Goal: Information Seeking & Learning: Understand process/instructions

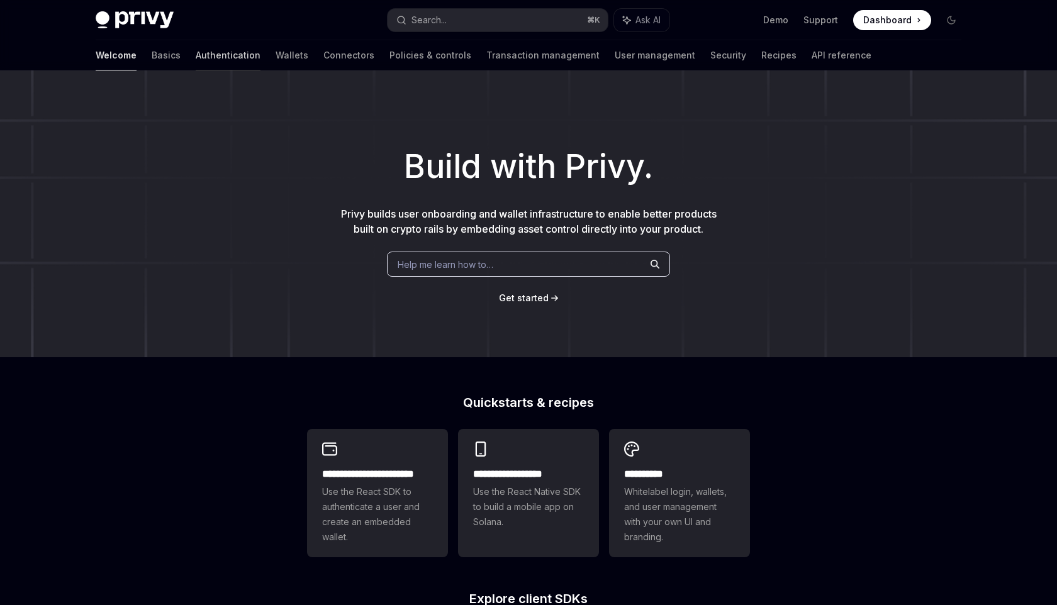
click at [196, 57] on link "Authentication" at bounding box center [228, 55] width 65 height 30
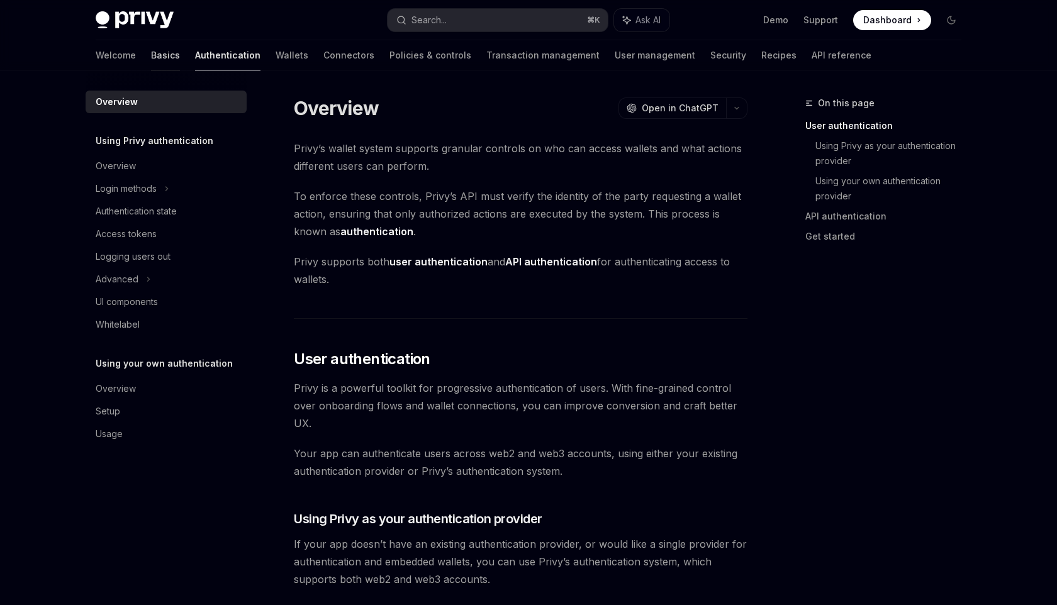
click at [151, 47] on link "Basics" at bounding box center [165, 55] width 29 height 30
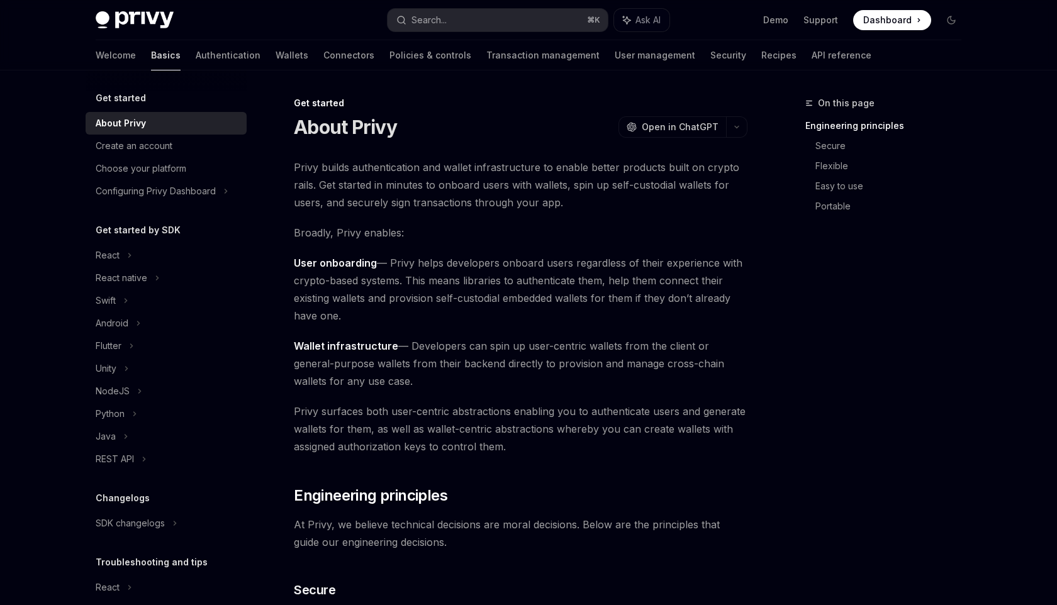
click at [151, 50] on link "Basics" at bounding box center [166, 55] width 30 height 30
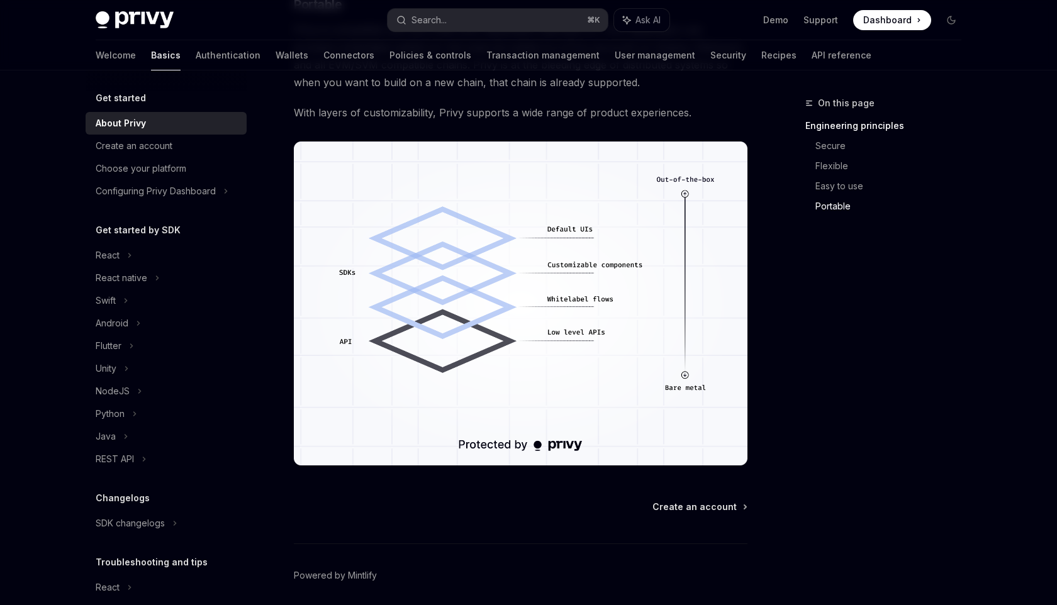
scroll to position [1041, 0]
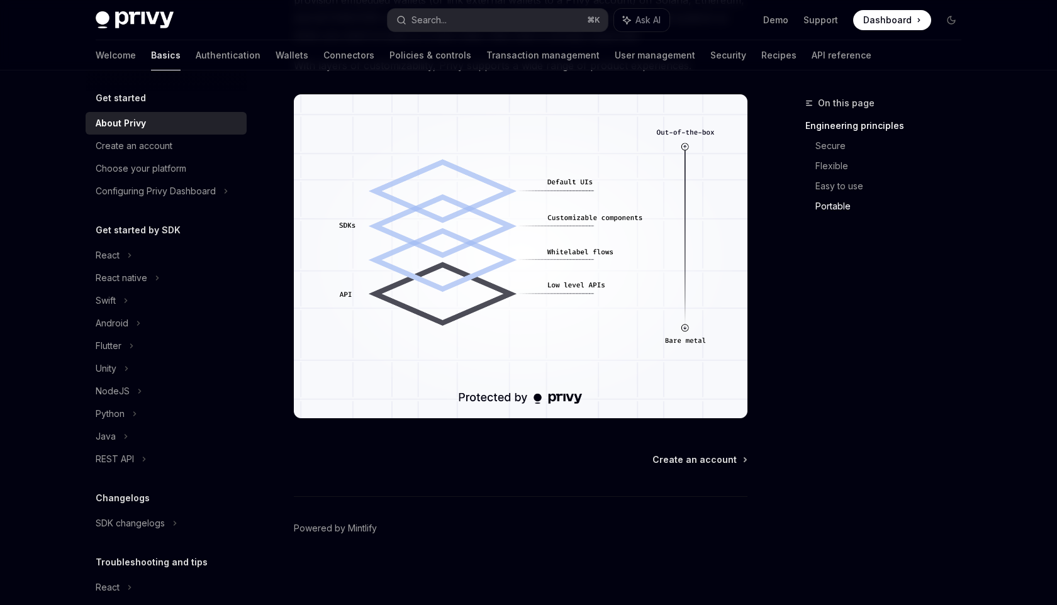
click at [696, 468] on div "Create an account Powered by Mintlify" at bounding box center [521, 530] width 454 height 152
click at [698, 461] on span "Create an account" at bounding box center [695, 460] width 84 height 13
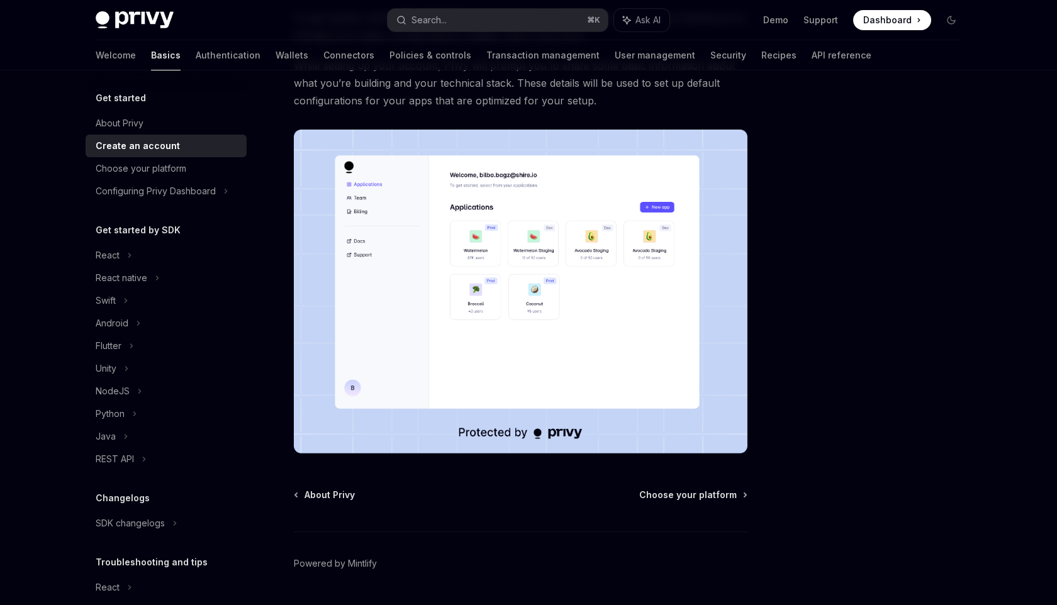
scroll to position [185, 0]
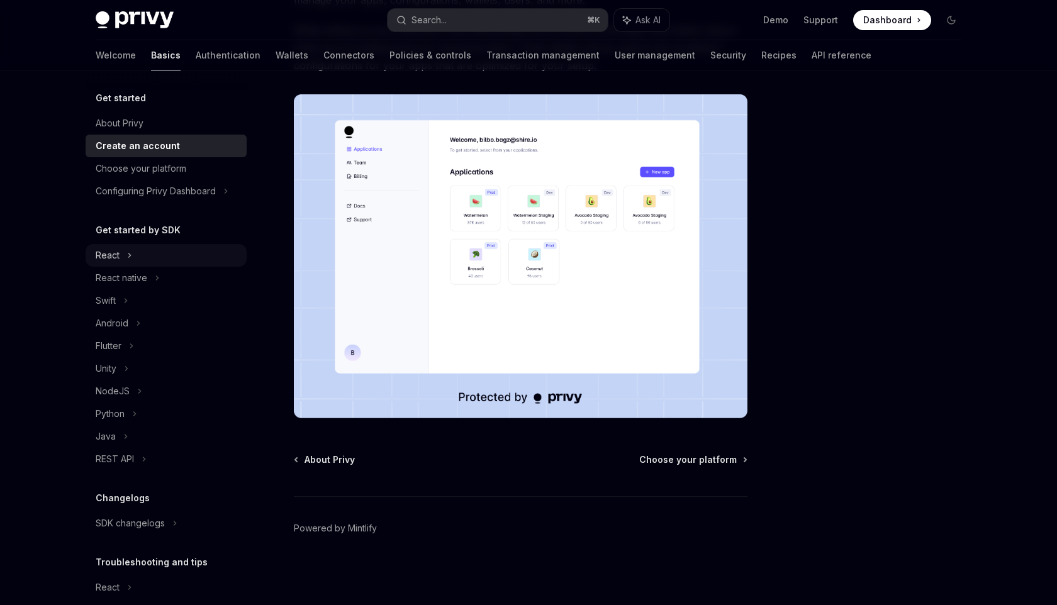
click at [132, 254] on icon at bounding box center [129, 255] width 5 height 15
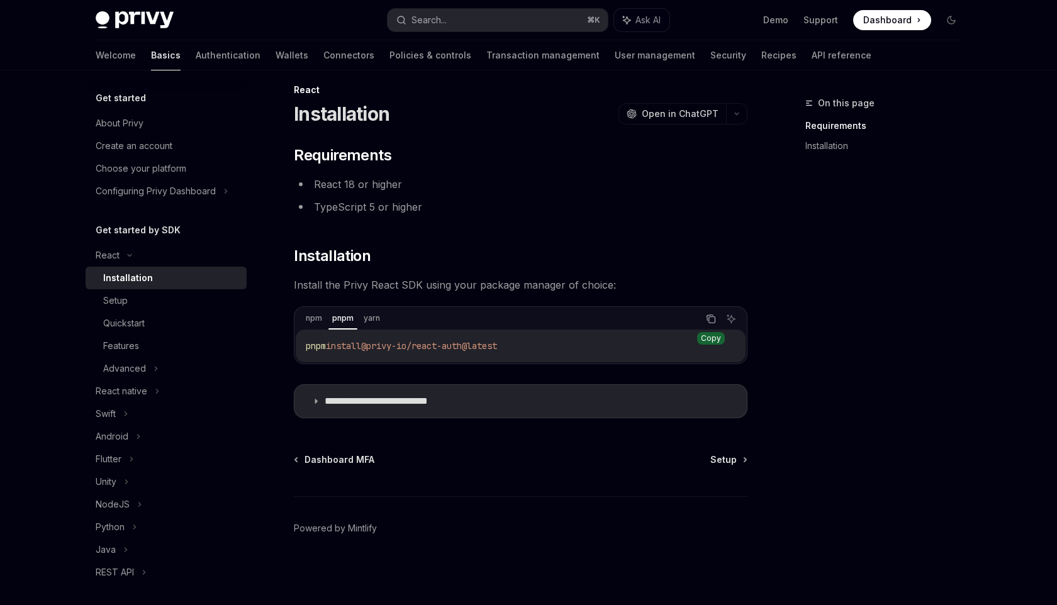
click at [706, 322] on icon "Copy the contents from the code block" at bounding box center [711, 319] width 10 height 10
click at [121, 305] on div "Setup" at bounding box center [115, 300] width 25 height 15
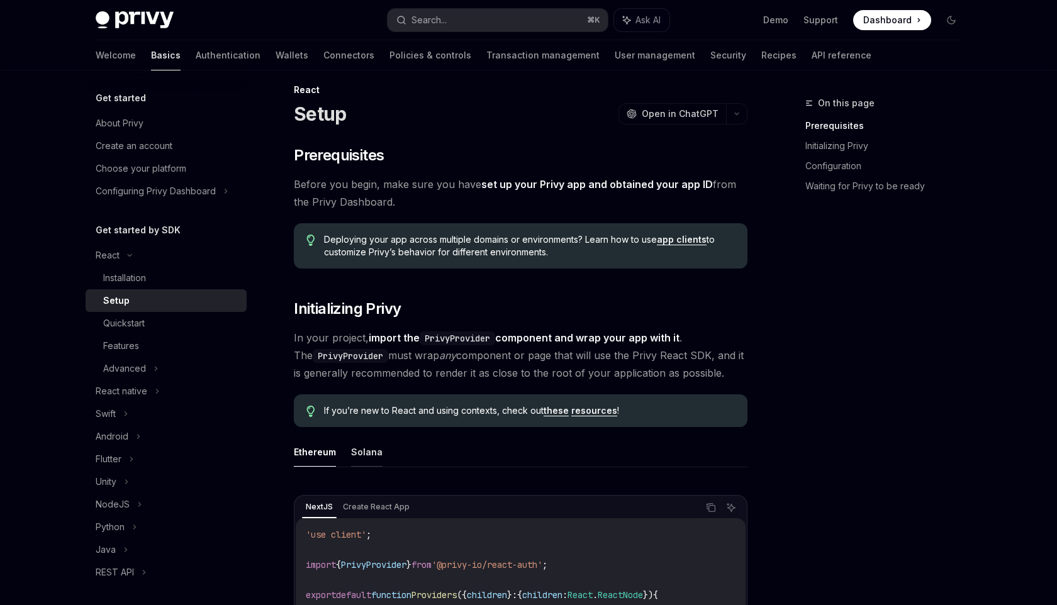
click at [369, 455] on button "Solana" at bounding box center [366, 452] width 31 height 30
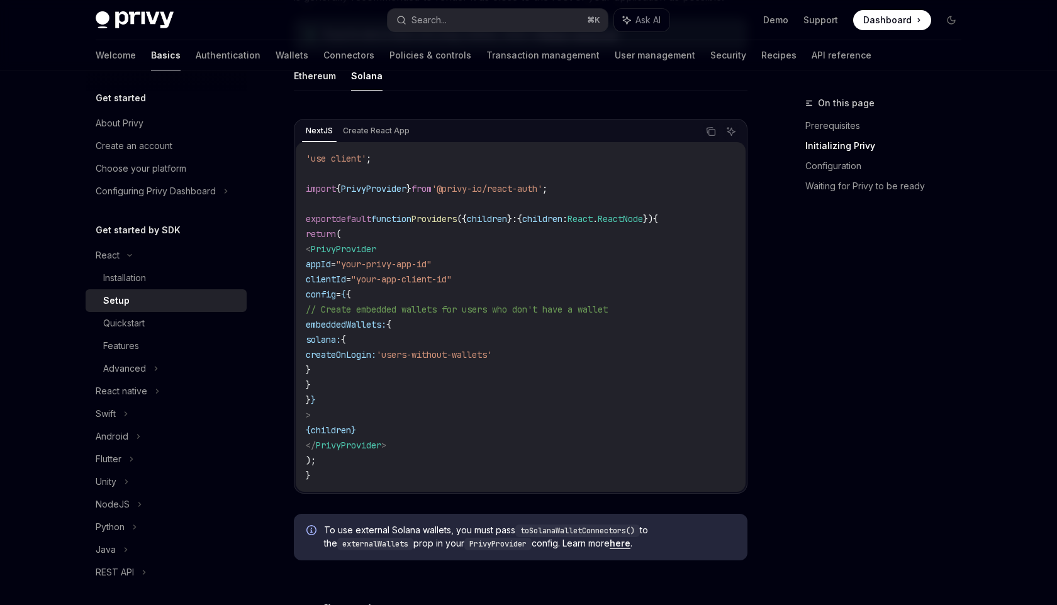
scroll to position [369, 0]
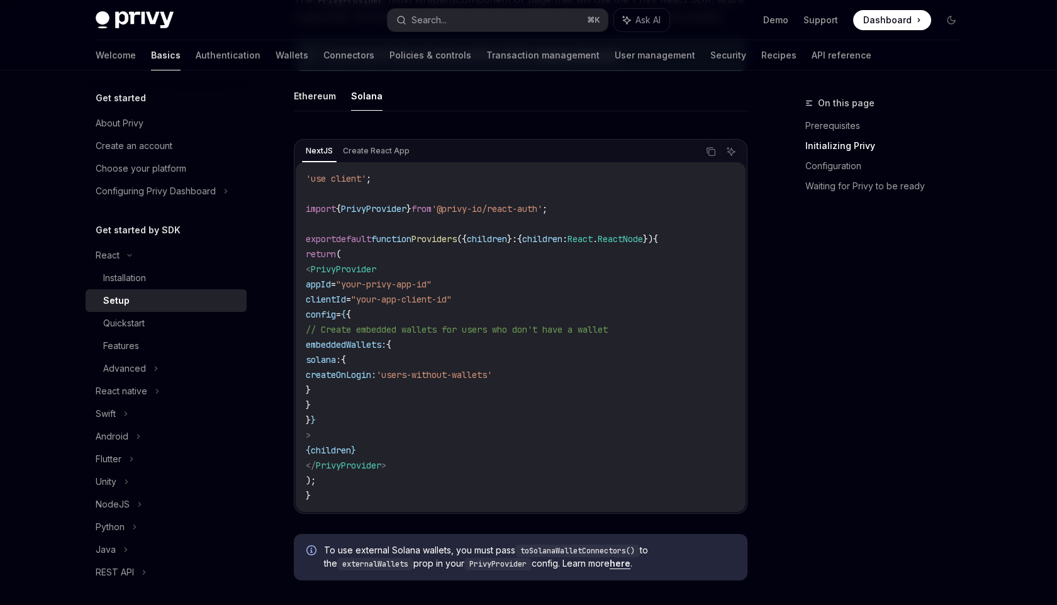
click at [494, 323] on code "'use client' ; import { PrivyProvider } from '@privy-io/react-auth' ; export de…" at bounding box center [521, 337] width 430 height 332
click at [711, 156] on icon "Copy the contents from the code block" at bounding box center [712, 153] width 6 height 6
click at [468, 224] on code "'use client' ; import { PrivyProvider } from '@privy-io/react-auth' ; export de…" at bounding box center [521, 337] width 430 height 332
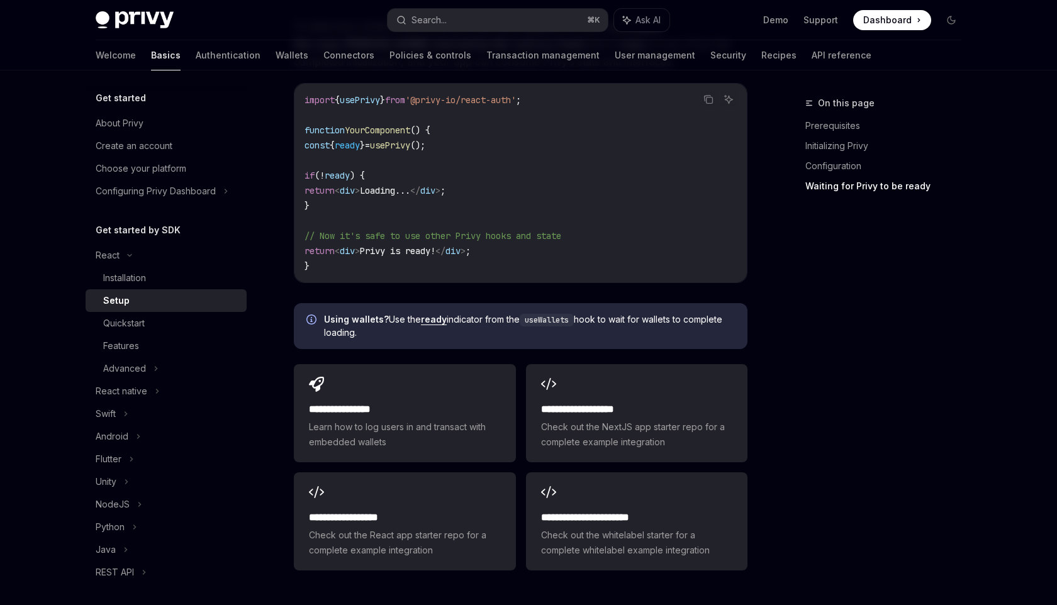
scroll to position [1611, 0]
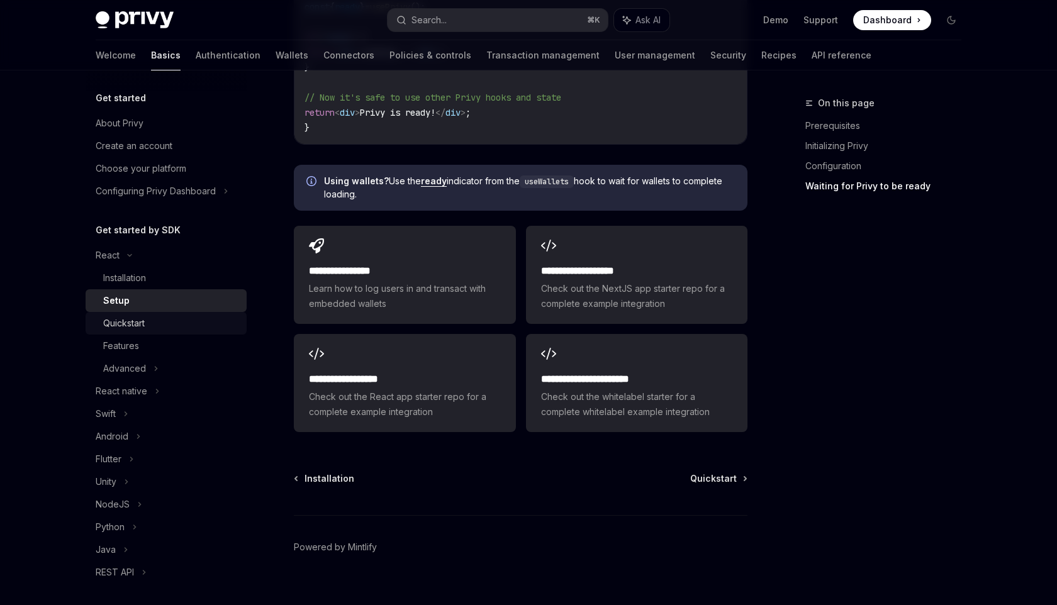
click at [124, 323] on div "Quickstart" at bounding box center [124, 323] width 42 height 15
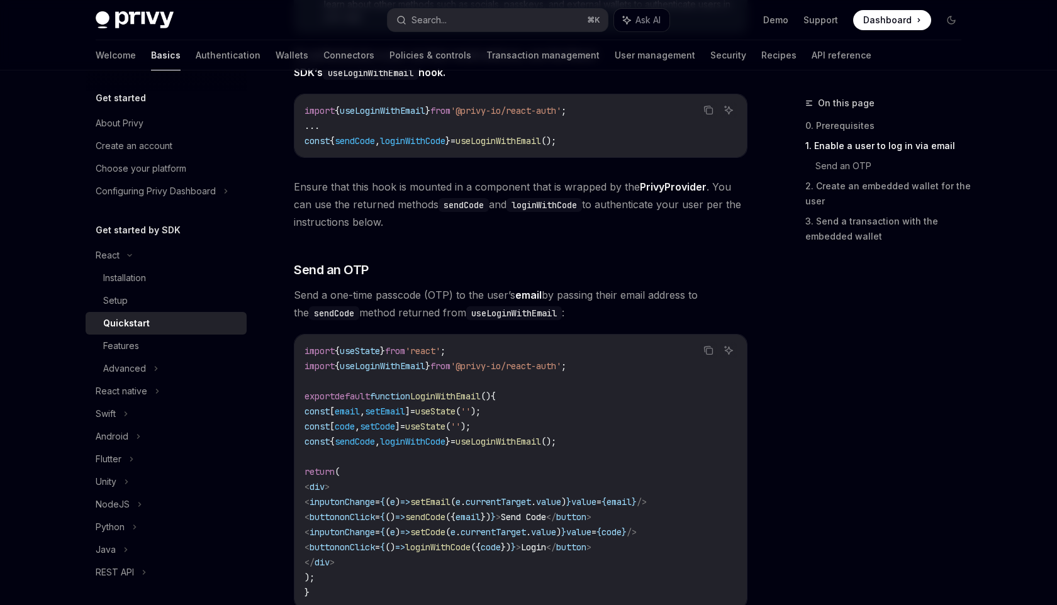
scroll to position [342, 0]
click at [147, 368] on div "Advanced" at bounding box center [166, 368] width 161 height 23
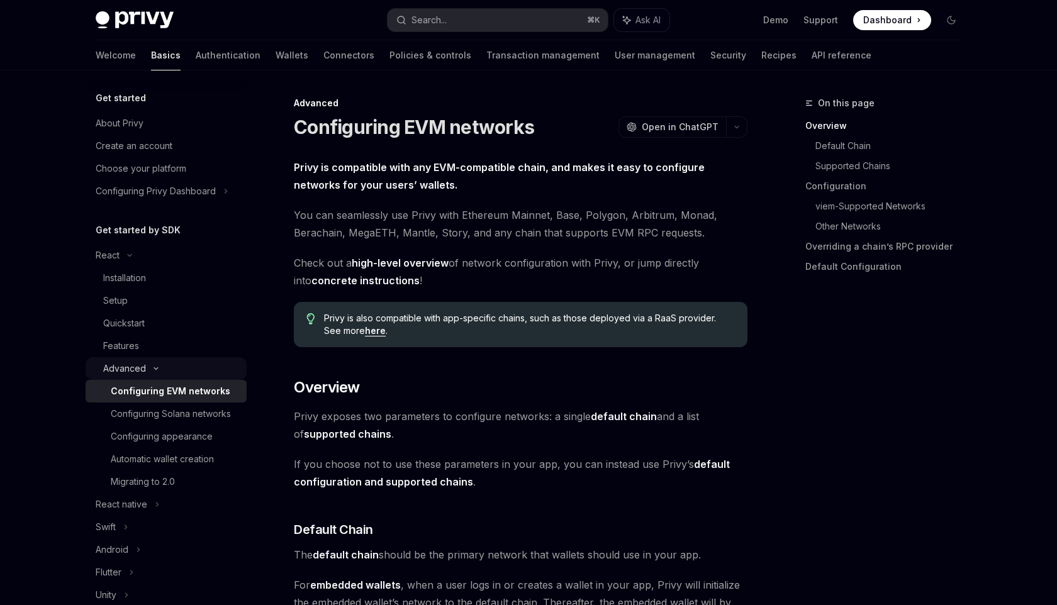
click at [147, 368] on div "Advanced" at bounding box center [166, 368] width 161 height 23
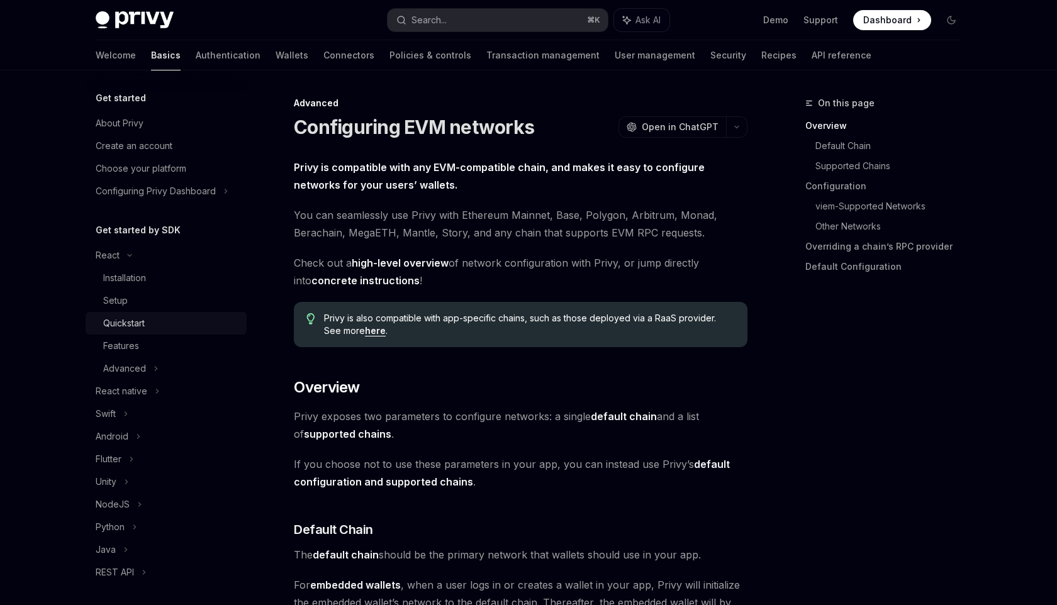
click at [138, 327] on div "Quickstart" at bounding box center [124, 323] width 42 height 15
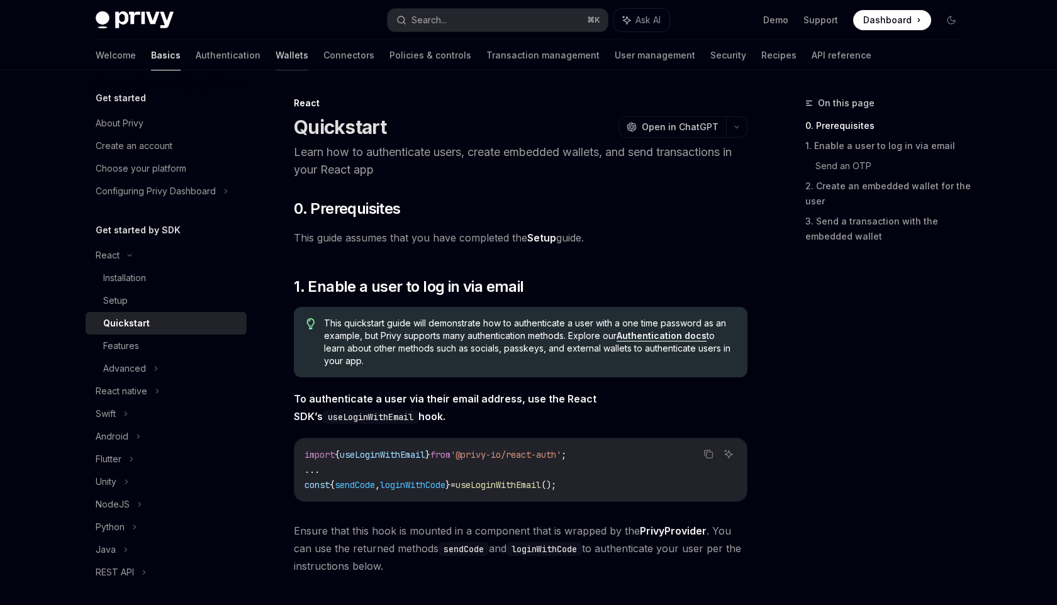
click at [276, 47] on link "Wallets" at bounding box center [292, 55] width 33 height 30
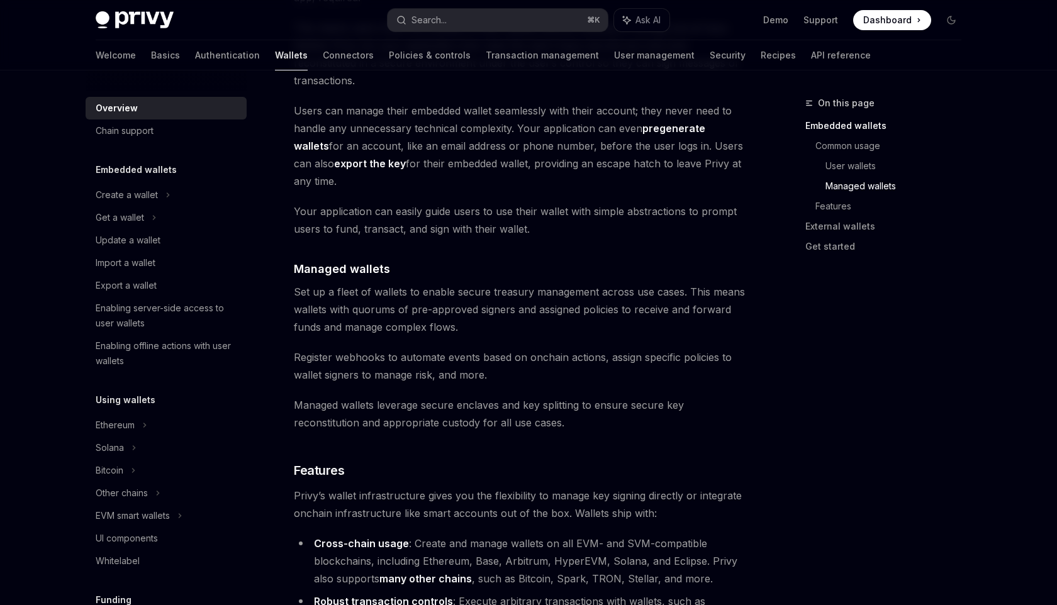
scroll to position [1035, 0]
click at [152, 225] on icon at bounding box center [154, 217] width 5 height 15
type textarea "*"
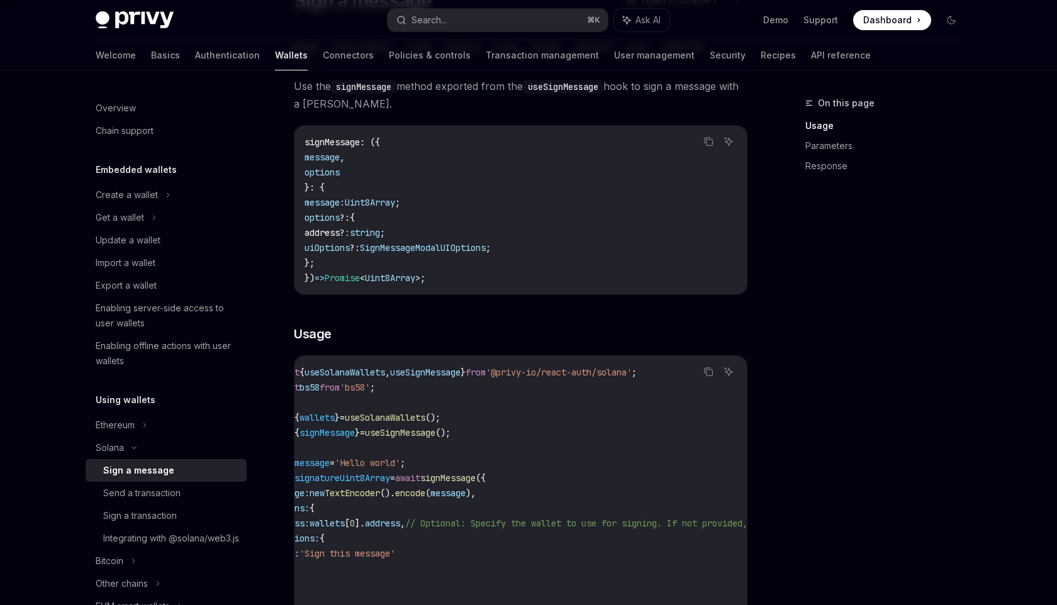
scroll to position [121, 0]
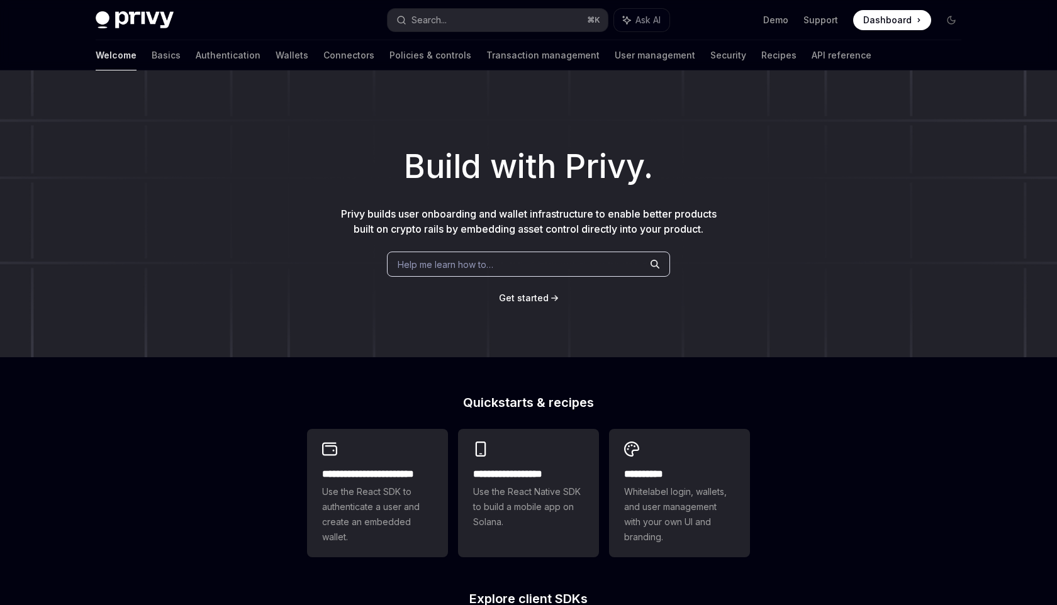
click at [673, 104] on div "Build with Privy. Privy builds user onboarding and wallet infrastructure to ena…" at bounding box center [528, 213] width 1057 height 287
click at [469, 22] on button "Search... ⌘ K" at bounding box center [498, 20] width 220 height 23
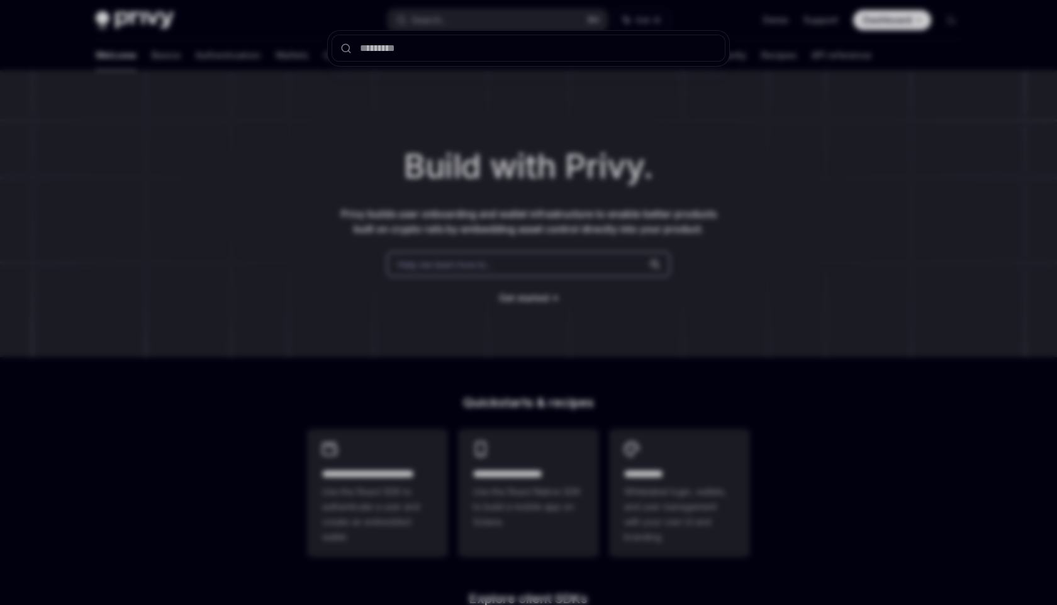
click at [720, 111] on div at bounding box center [528, 302] width 1057 height 605
